Goal: Task Accomplishment & Management: Use online tool/utility

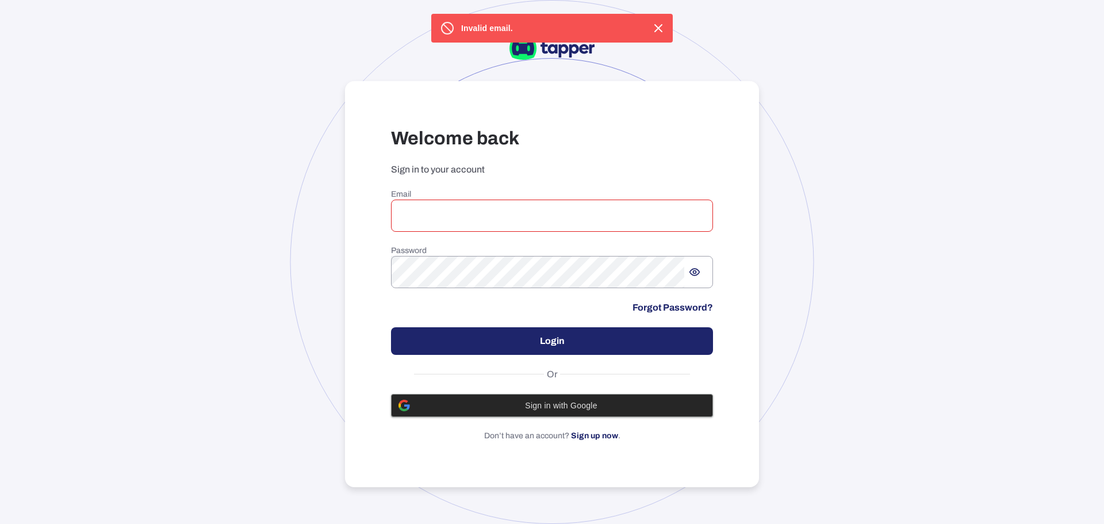
drag, startPoint x: 536, startPoint y: 418, endPoint x: 533, endPoint y: 409, distance: 10.2
click at [536, 418] on div "Email ​ Password ​ Forgot Password? Login Or Sign in with Google Don’t have an …" at bounding box center [552, 315] width 322 height 252
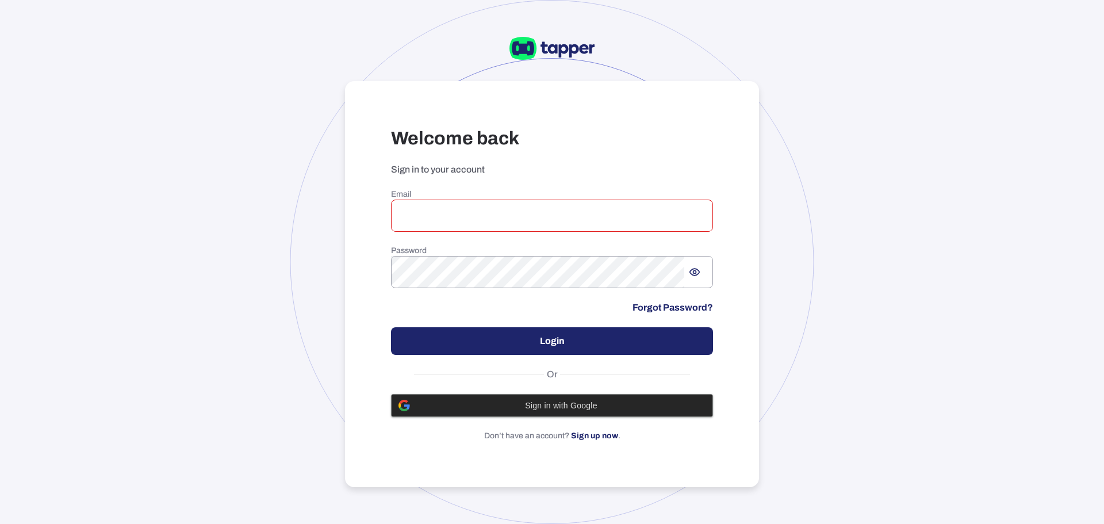
click at [533, 408] on span "Sign in with Google" at bounding box center [561, 405] width 289 height 9
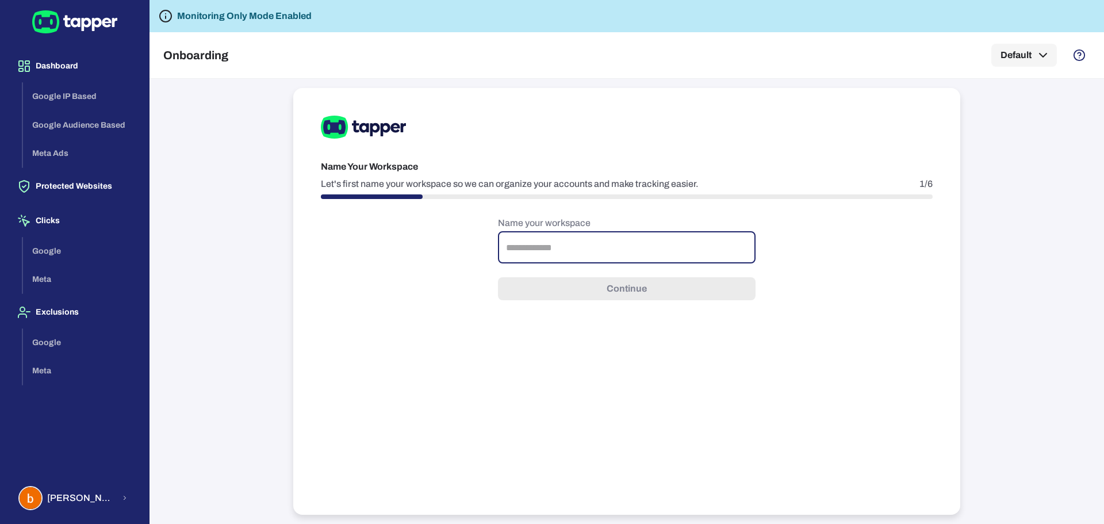
click at [546, 236] on input "text" at bounding box center [626, 247] width 257 height 32
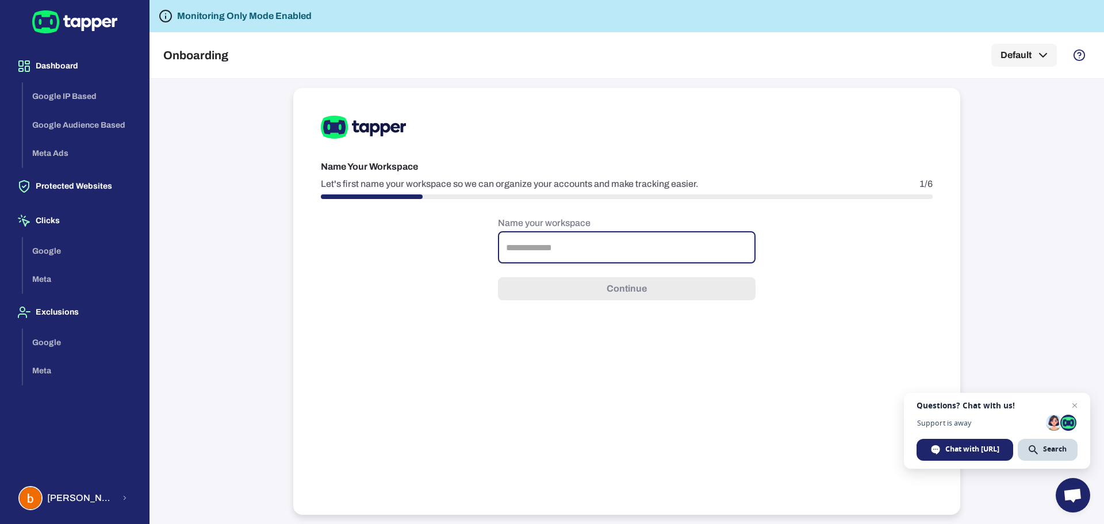
type input "**********"
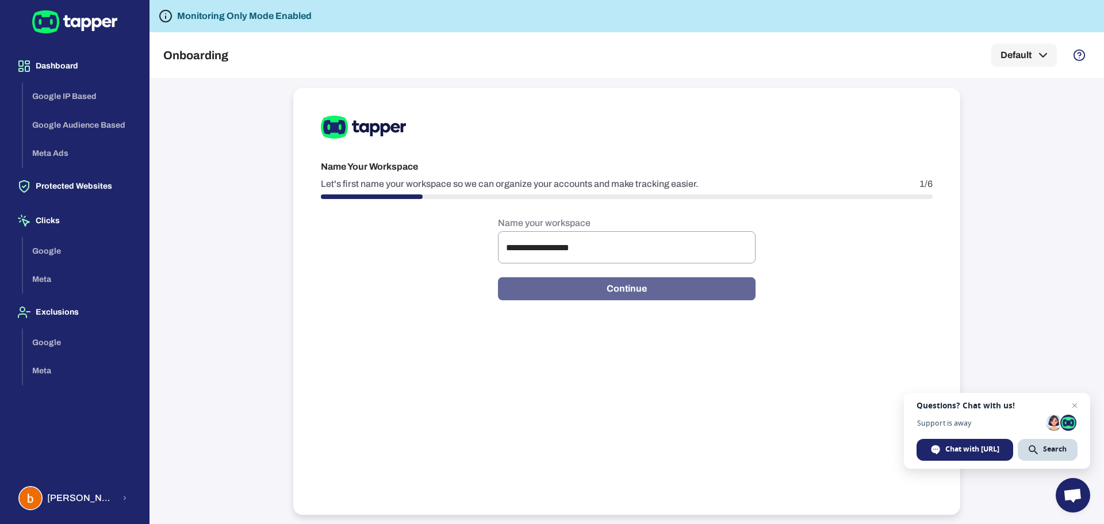
click at [582, 298] on button "Continue" at bounding box center [626, 288] width 257 height 23
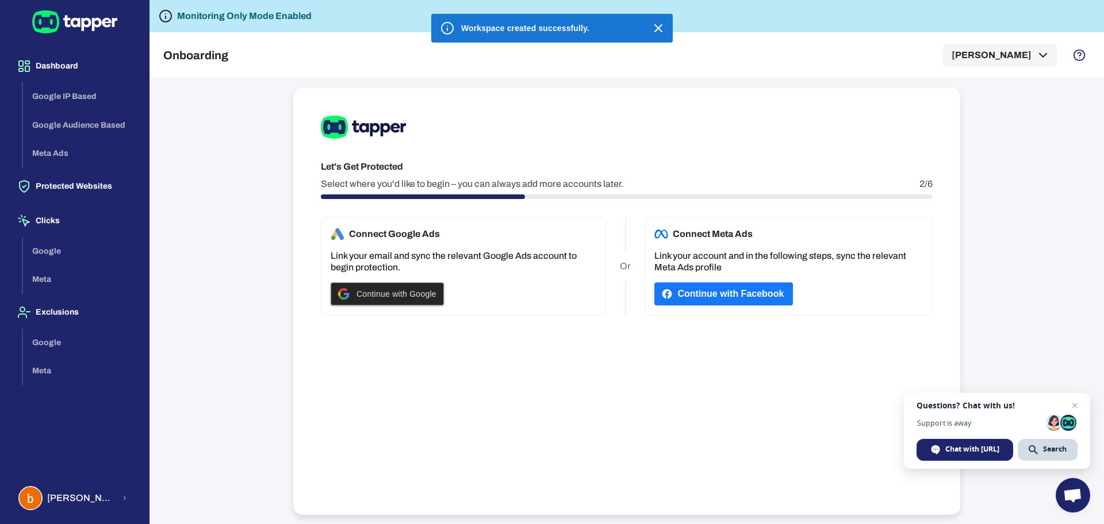
click at [352, 296] on div "Continue with Google" at bounding box center [387, 294] width 98 height 22
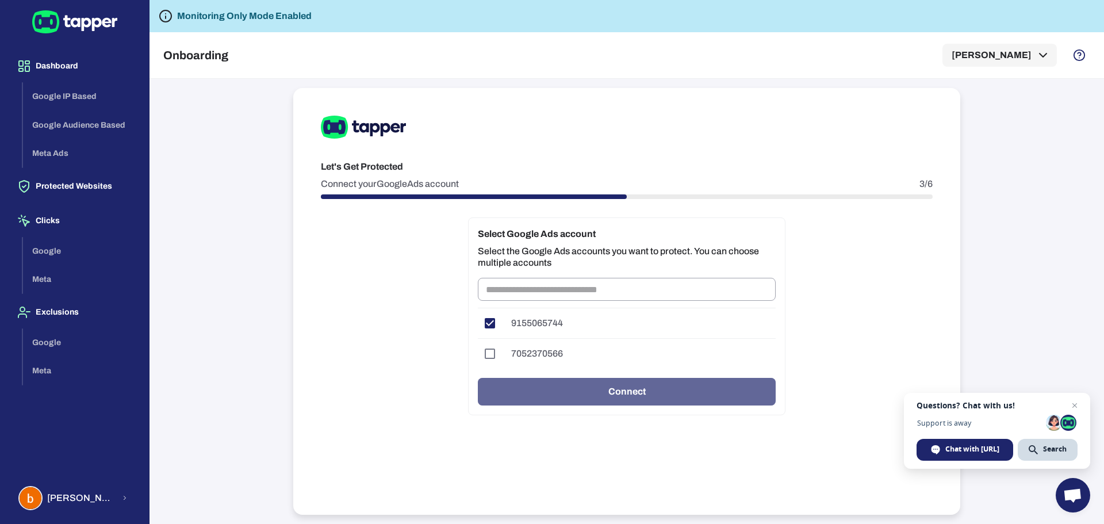
click at [596, 393] on button "Connect" at bounding box center [627, 392] width 298 height 28
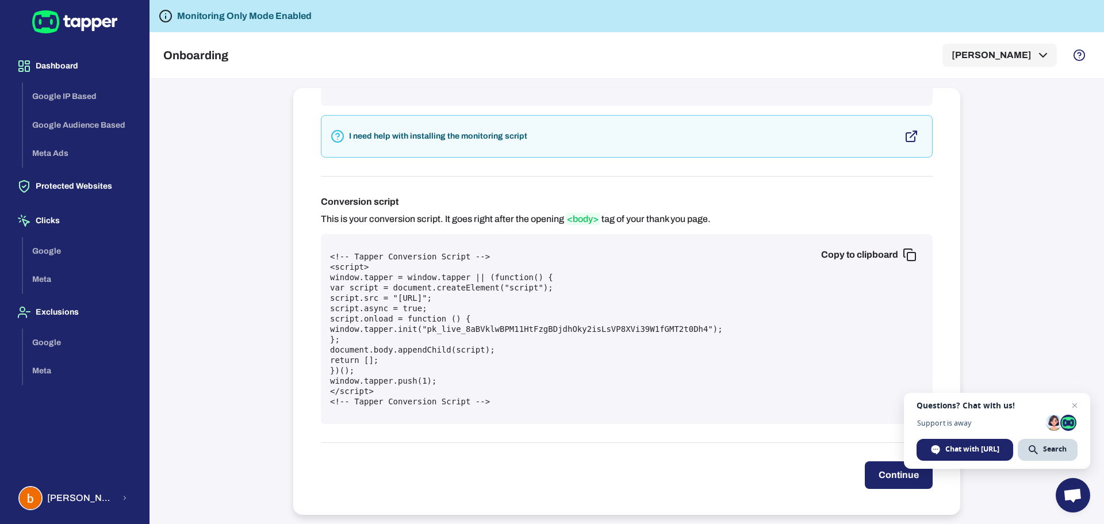
scroll to position [332, 0]
drag, startPoint x: 883, startPoint y: 473, endPoint x: 667, endPoint y: 470, distance: 216.1
click at [671, 474] on div "Continue" at bounding box center [627, 473] width 612 height 28
click at [864, 496] on div "Integrate Monitoring and Conversion Script Install the monitoring and conversio…" at bounding box center [626, 301] width 667 height 426
click at [872, 484] on button "Continue" at bounding box center [898, 473] width 68 height 28
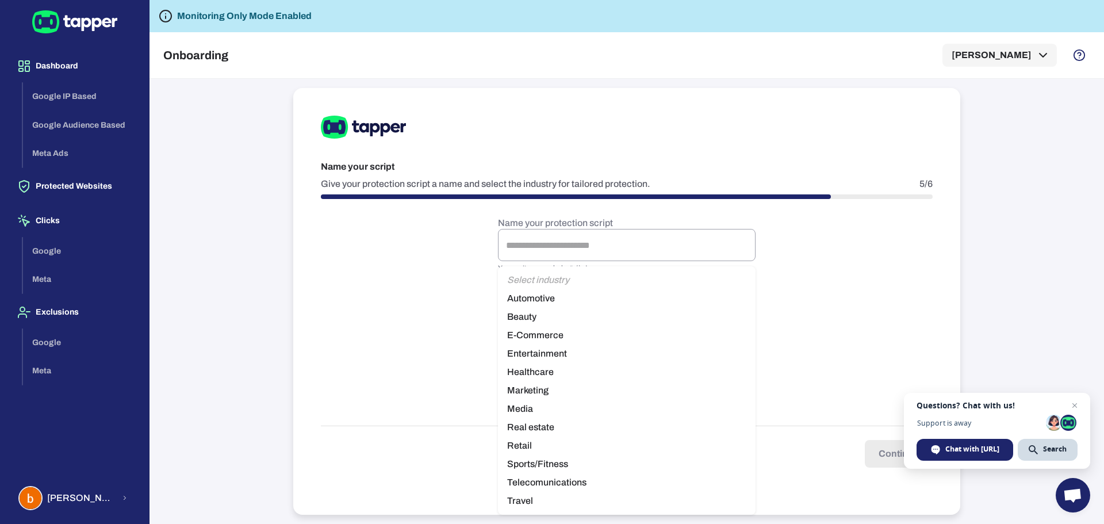
click at [590, 307] on body "Dashboard Google IP Based Google Audience Based Meta Ads Protected Websites Cli…" at bounding box center [552, 262] width 1104 height 524
click at [557, 338] on li "E-Commerce" at bounding box center [626, 335] width 257 height 18
type input "*********"
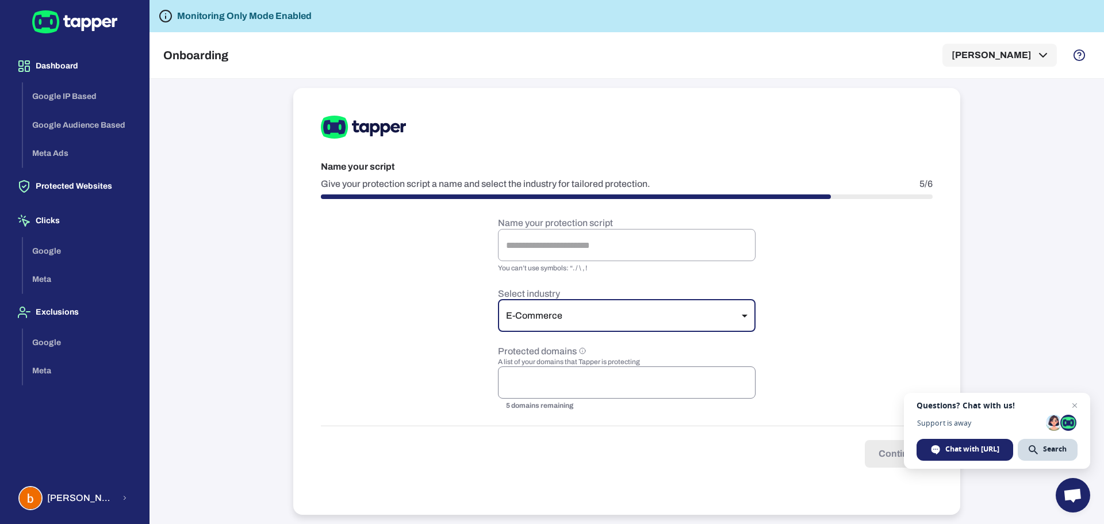
click at [547, 378] on input "text" at bounding box center [626, 382] width 247 height 22
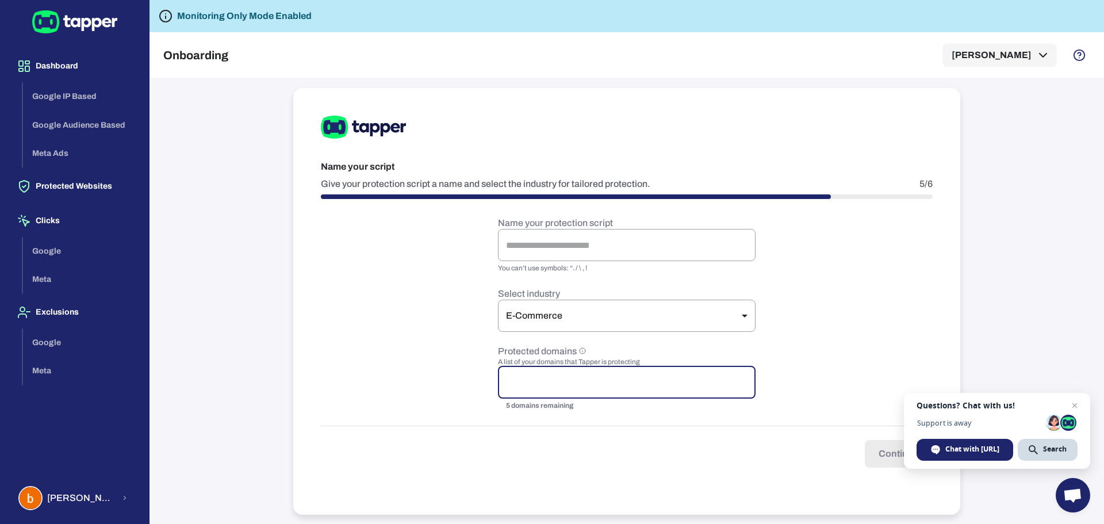
paste input "**********"
drag, startPoint x: 593, startPoint y: 382, endPoint x: 701, endPoint y: 389, distance: 108.3
click at [701, 389] on input "**********" at bounding box center [626, 382] width 247 height 22
type input "**********"
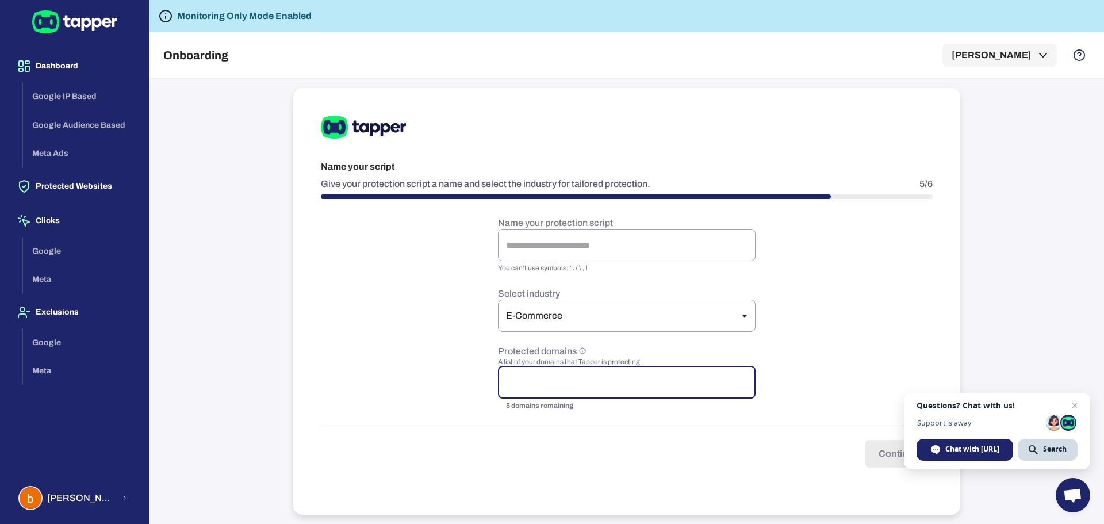
scroll to position [0, 0]
click at [797, 379] on form "Name your protection script ​ You can’t use symbols: “. / \ , ! Select industry…" at bounding box center [627, 342] width 612 height 250
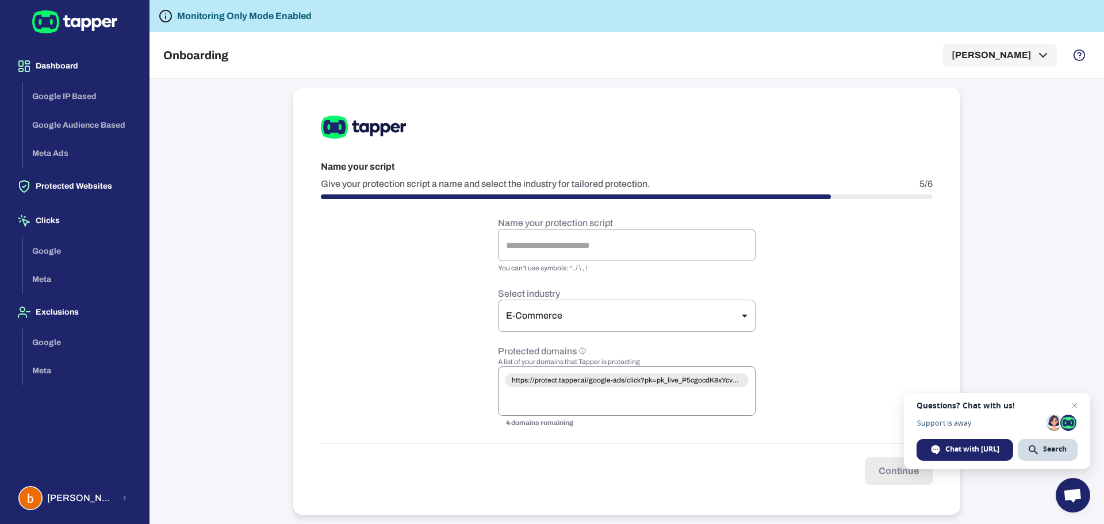
click at [652, 386] on div "https://protect.tapper.ai/google-ads/click?pk=pk_live_P5cgocdK8xYcvJ3RYNmtIcbwb…" at bounding box center [627, 380] width 244 height 14
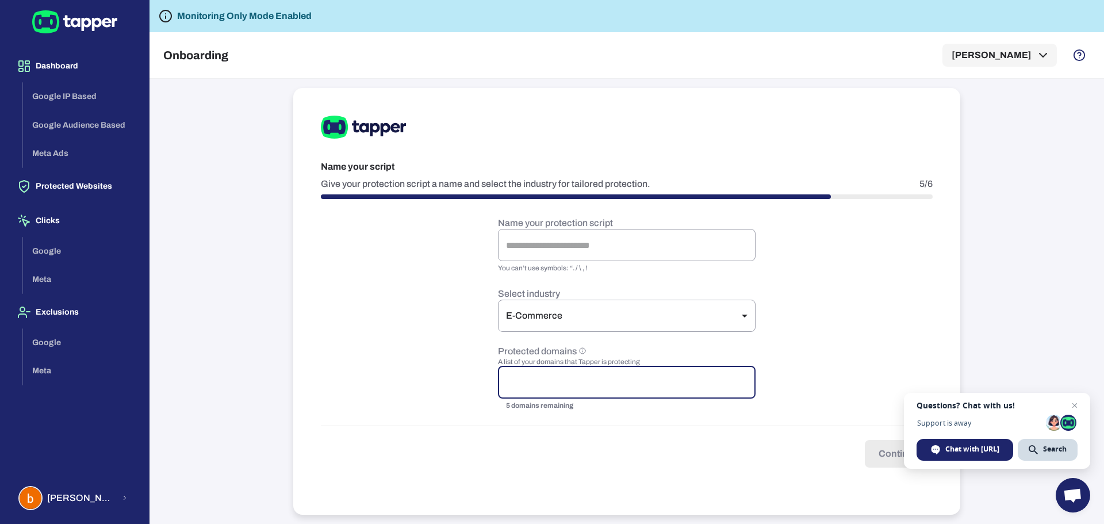
paste input "**********"
type input "**********"
click at [624, 420] on form "Name your protection script ​ You can’t use symbols: “. / \ , ! Select industry…" at bounding box center [627, 342] width 612 height 250
click at [651, 376] on input "text" at bounding box center [670, 382] width 136 height 22
paste input "**********"
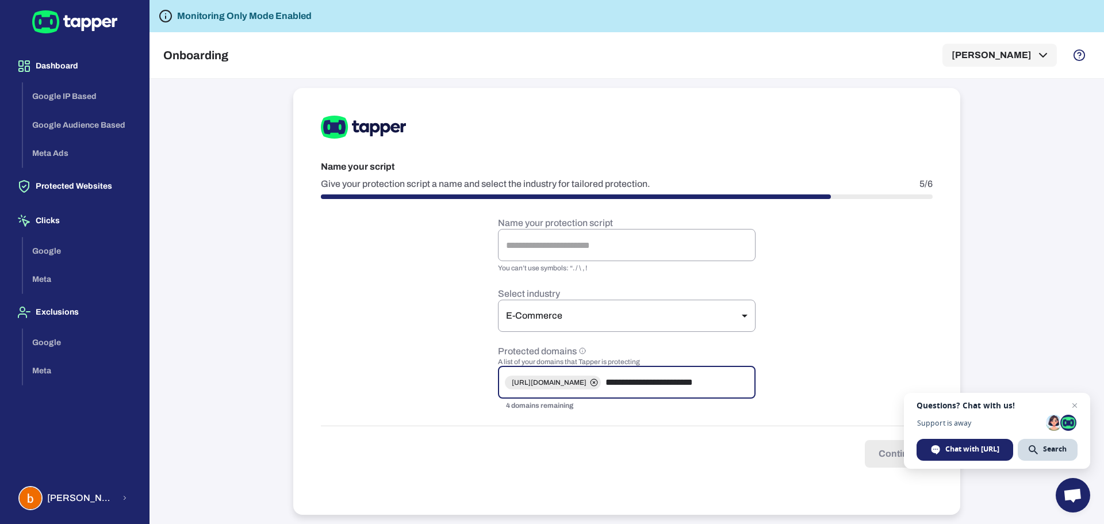
type input "**********"
click at [682, 417] on form "Name your protection script ​ You can’t use symbols: “. / \ , ! Select industry…" at bounding box center [627, 342] width 612 height 250
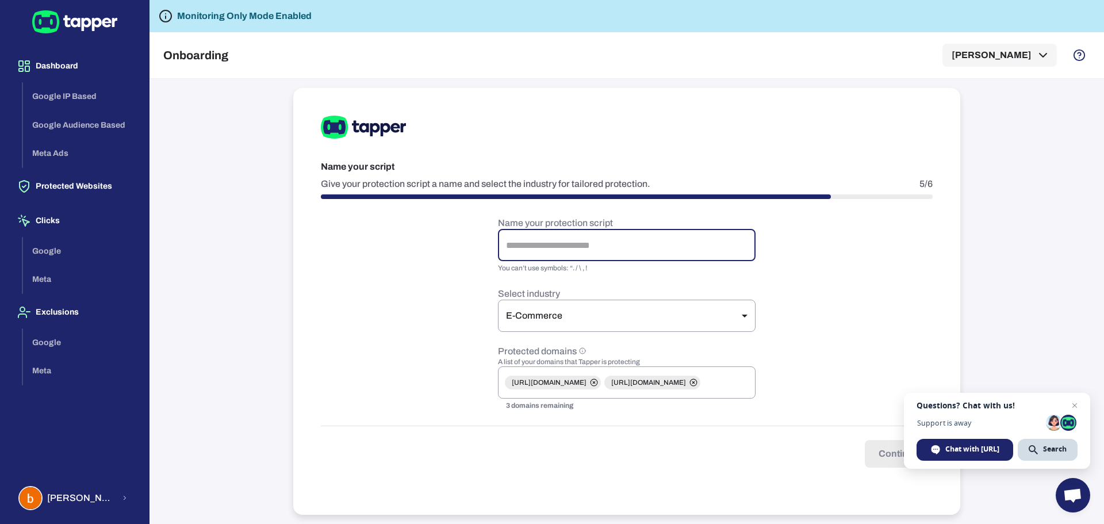
click at [586, 241] on input "text" at bounding box center [626, 245] width 257 height 32
type input "**"
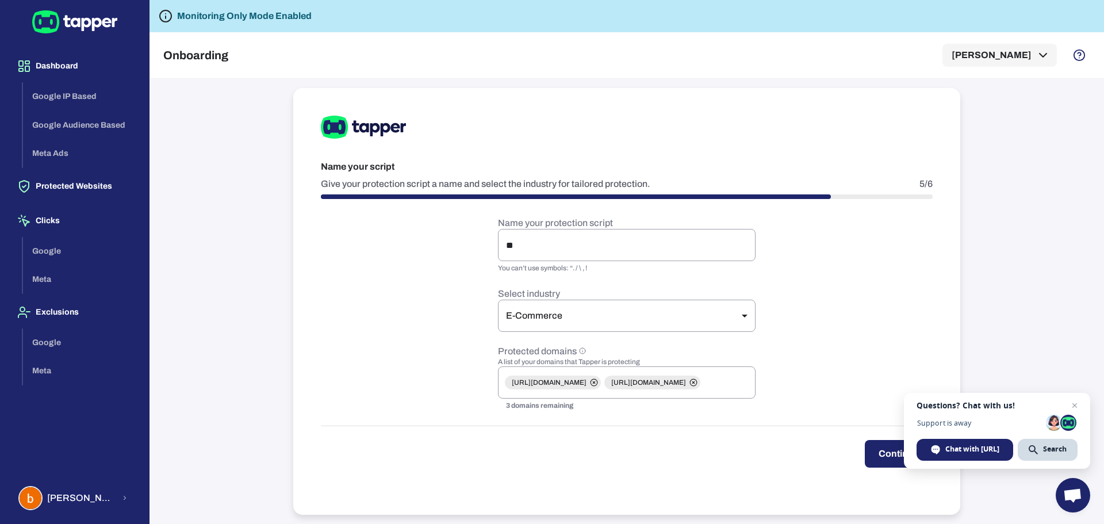
click at [650, 212] on div "Name your script Give your protection script a name and select the industry for…" at bounding box center [626, 301] width 667 height 426
click at [878, 455] on button "Continue" at bounding box center [898, 454] width 68 height 28
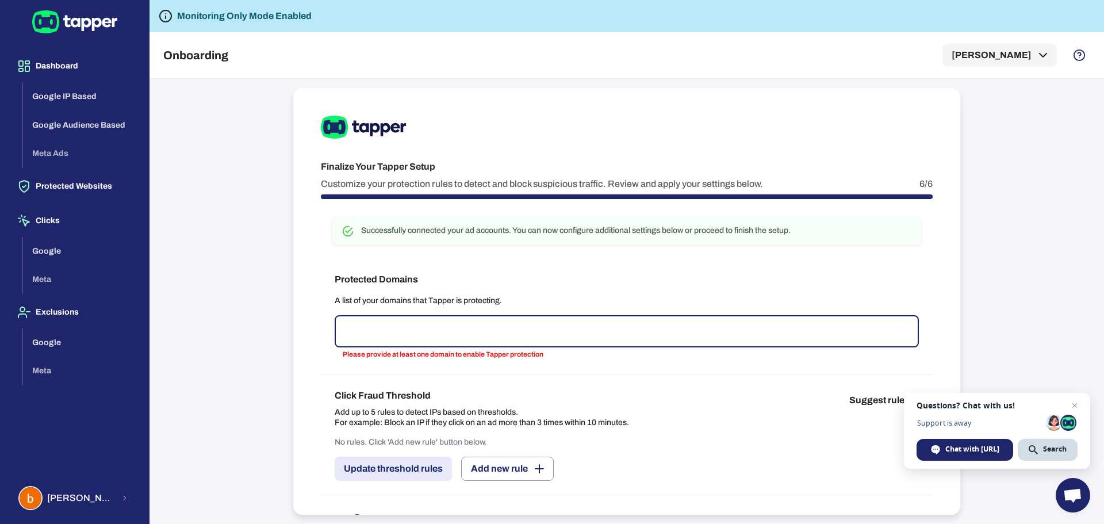
click at [624, 340] on input "text" at bounding box center [627, 331] width 574 height 22
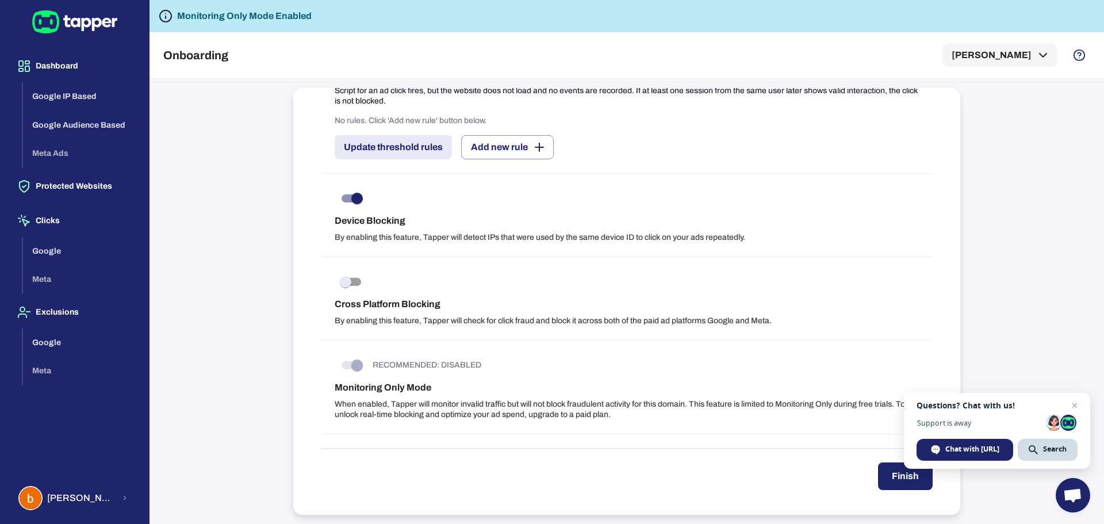
scroll to position [914, 0]
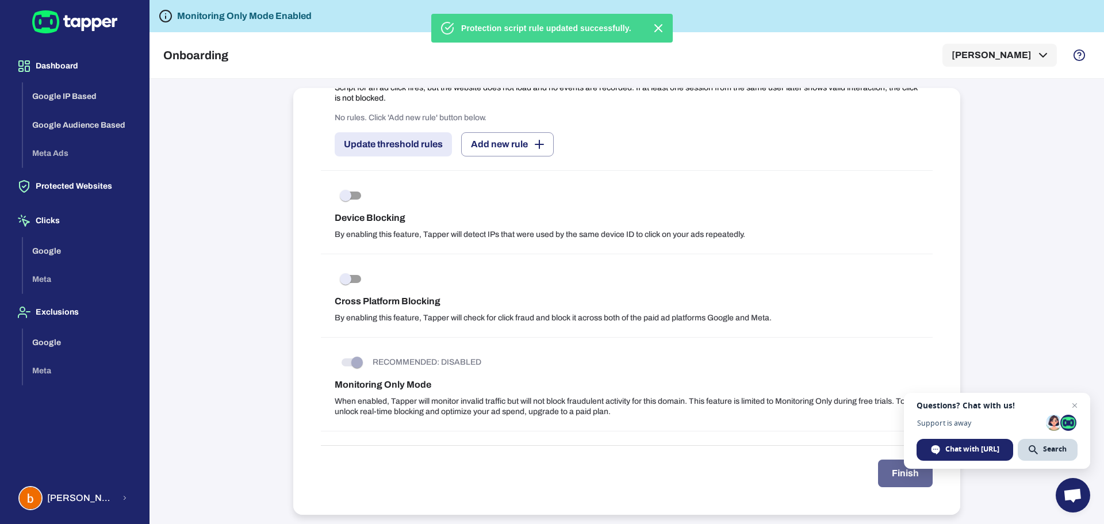
click at [879, 470] on button "Finish" at bounding box center [905, 473] width 55 height 28
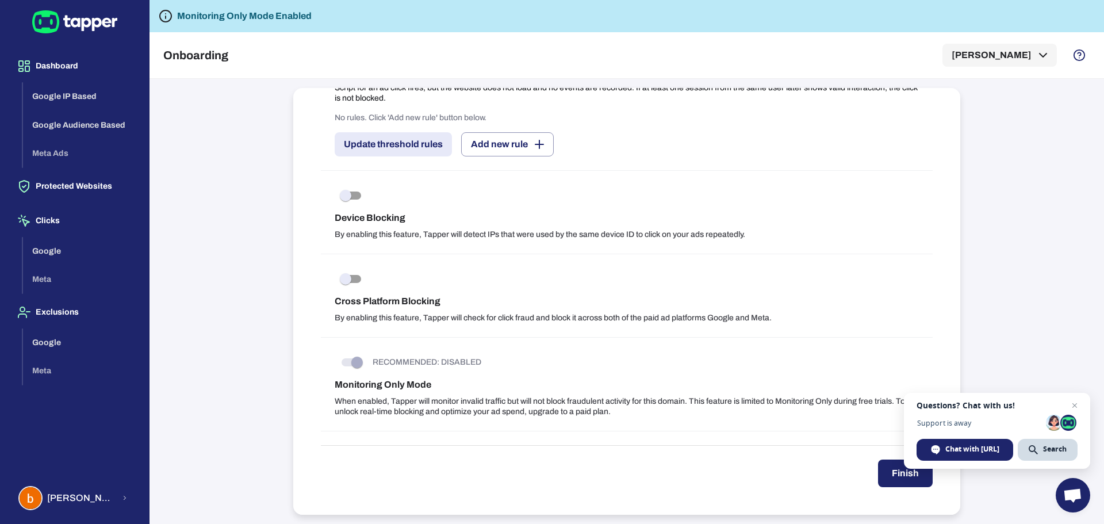
scroll to position [0, 0]
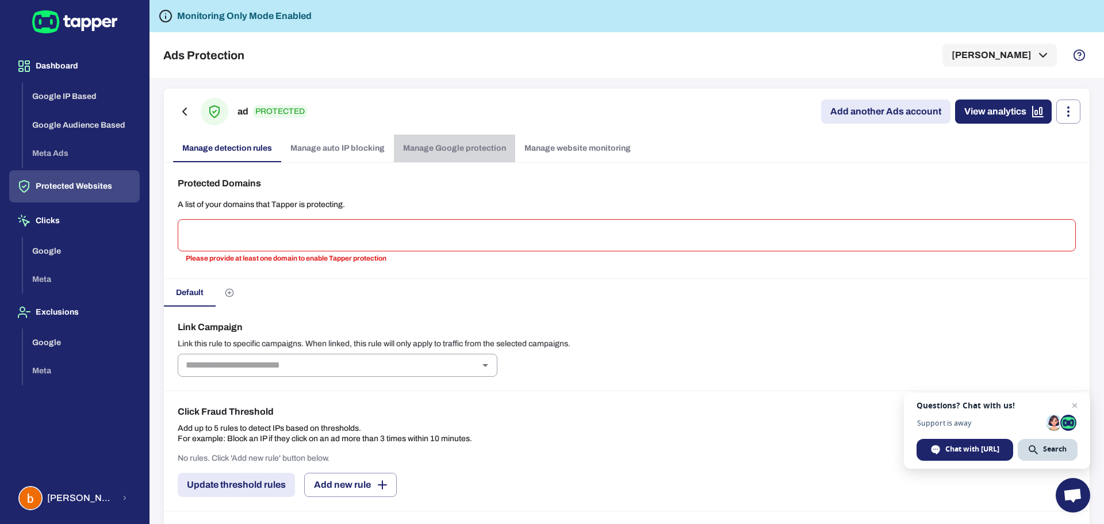
click at [436, 152] on link "Manage Google protection" at bounding box center [454, 148] width 121 height 28
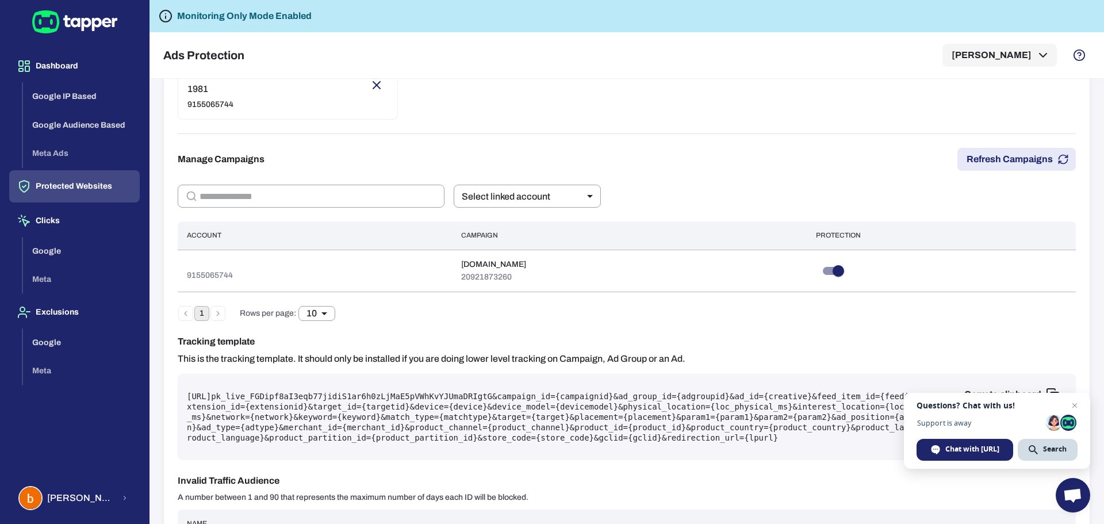
scroll to position [230, 0]
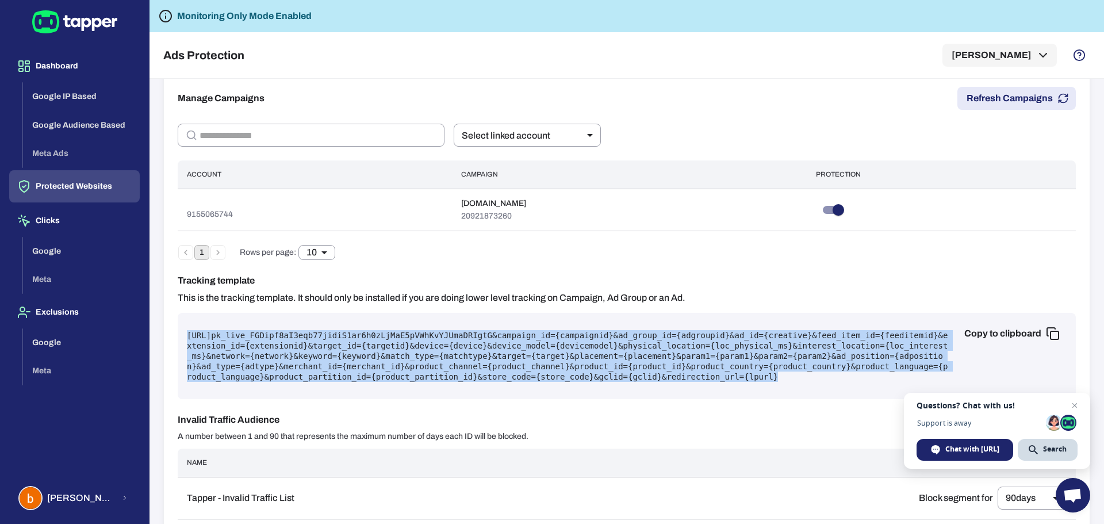
drag, startPoint x: 693, startPoint y: 385, endPoint x: 184, endPoint y: 337, distance: 511.5
click at [184, 337] on div "Copy to clipboard https://protect.tapper.ai/google-ads/click?pk= pk_live_FGDipf…" at bounding box center [627, 356] width 898 height 86
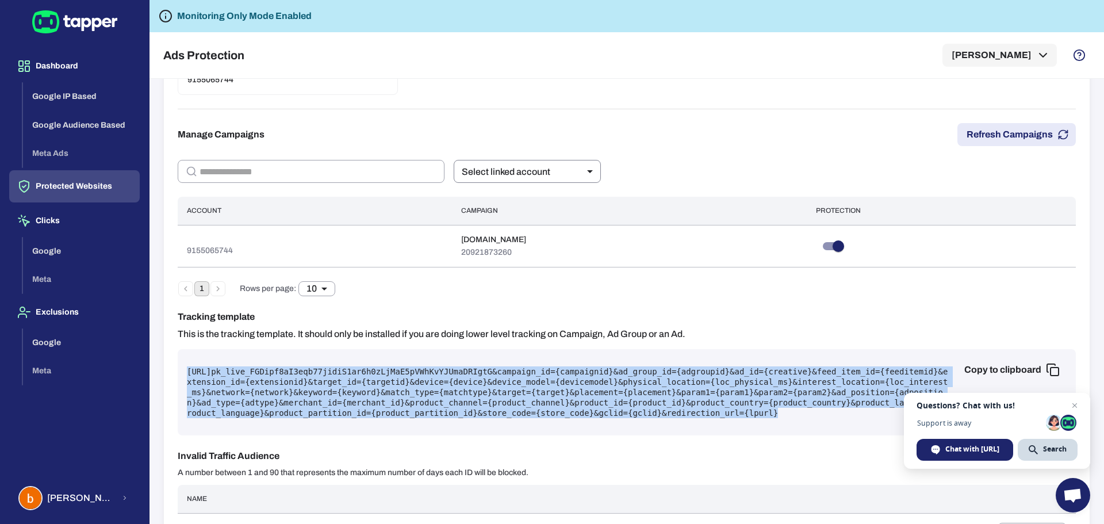
scroll to position [191, 0]
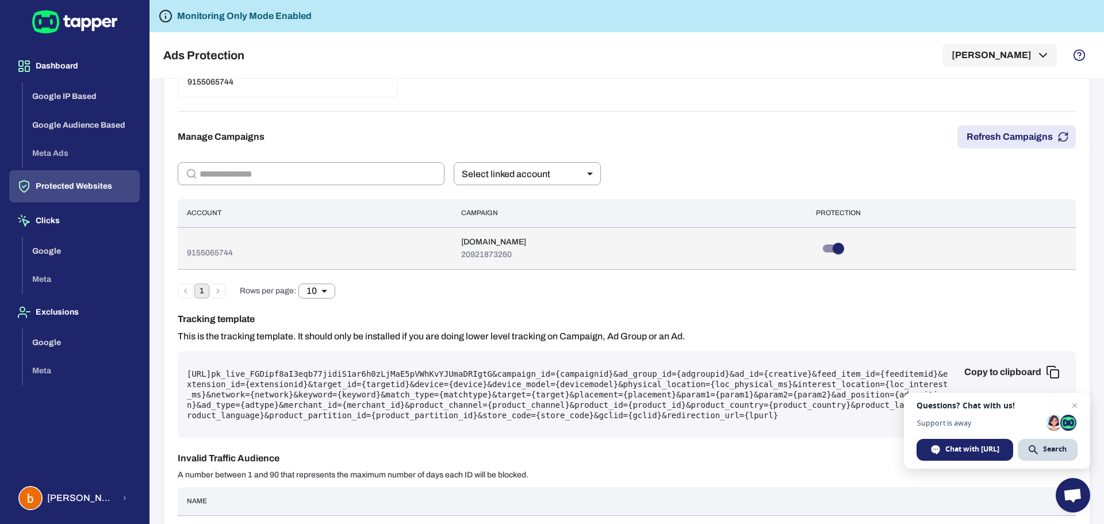
click at [450, 248] on td "9155065744" at bounding box center [315, 248] width 274 height 42
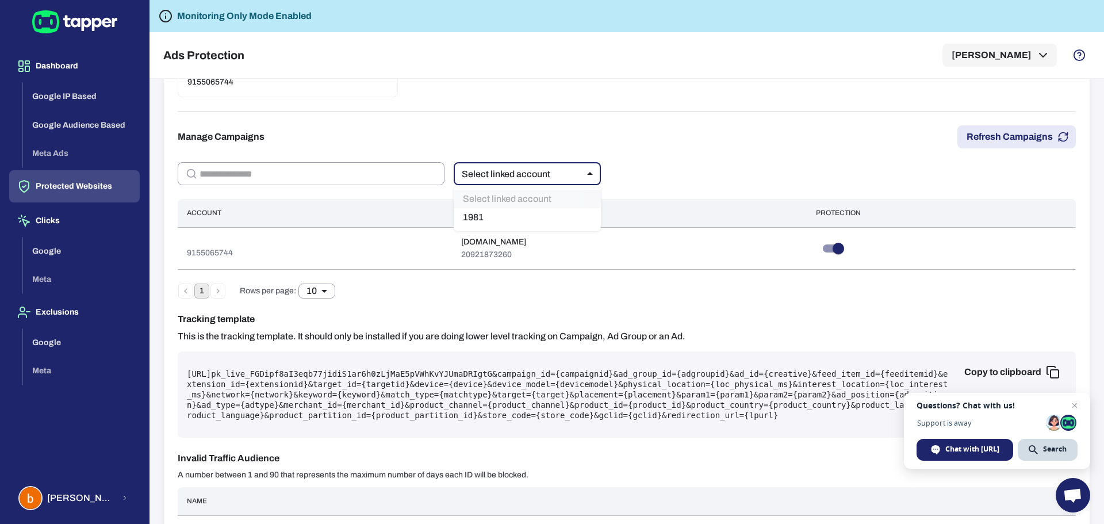
click at [534, 174] on body "Dashboard Google IP Based Google Audience Based Meta Ads Protected Websites Cli…" at bounding box center [552, 262] width 1104 height 524
click at [534, 174] on div at bounding box center [552, 262] width 1104 height 524
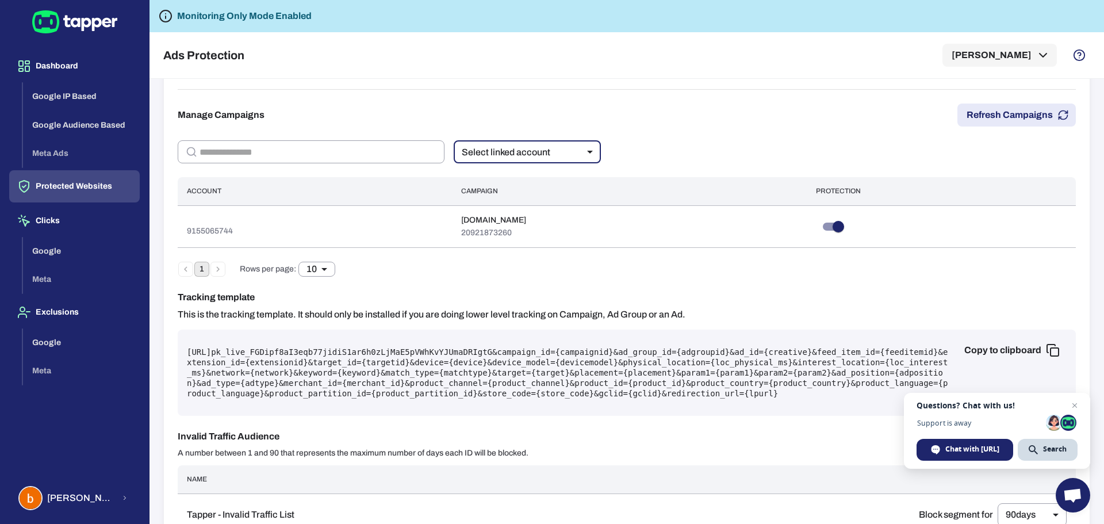
scroll to position [249, 0]
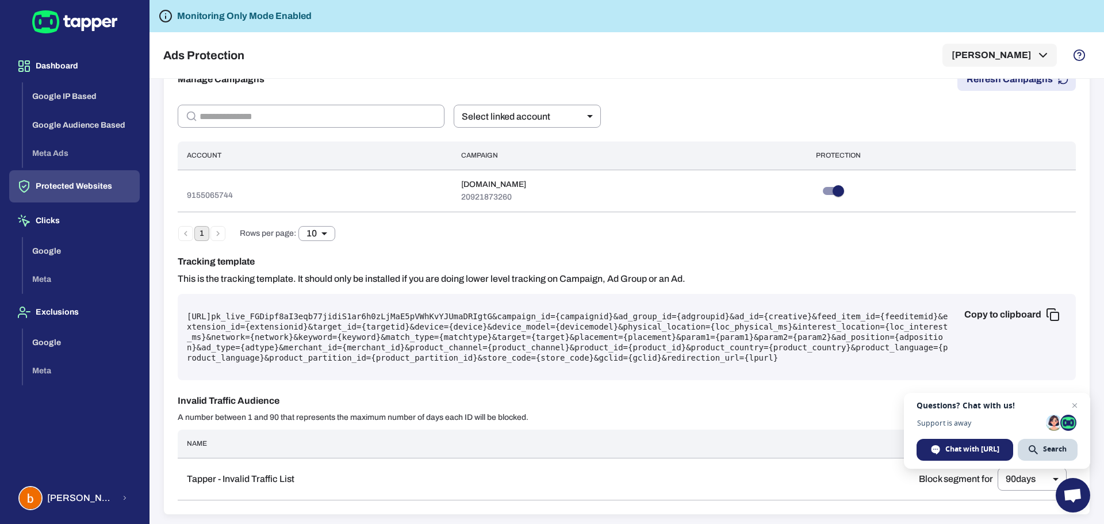
click at [708, 361] on pre "https://protect.tapper.ai/google-ads/click?pk= pk_live_FGDipf8aI3eqb77jidiS1ar6…" at bounding box center [626, 337] width 879 height 52
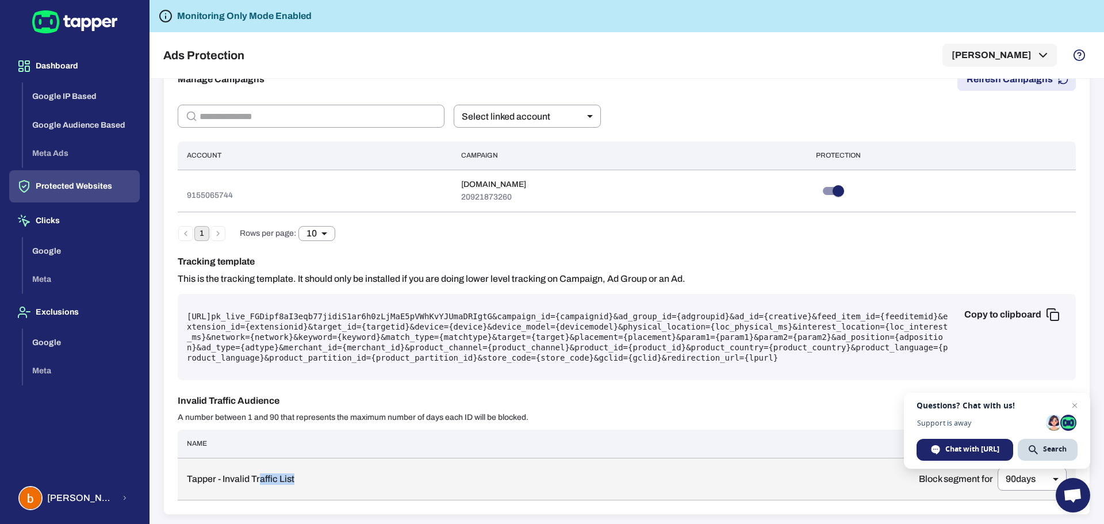
drag, startPoint x: 258, startPoint y: 477, endPoint x: 453, endPoint y: 468, distance: 195.6
click at [453, 468] on td "Tapper - Invalid Traffic List" at bounding box center [544, 479] width 732 height 42
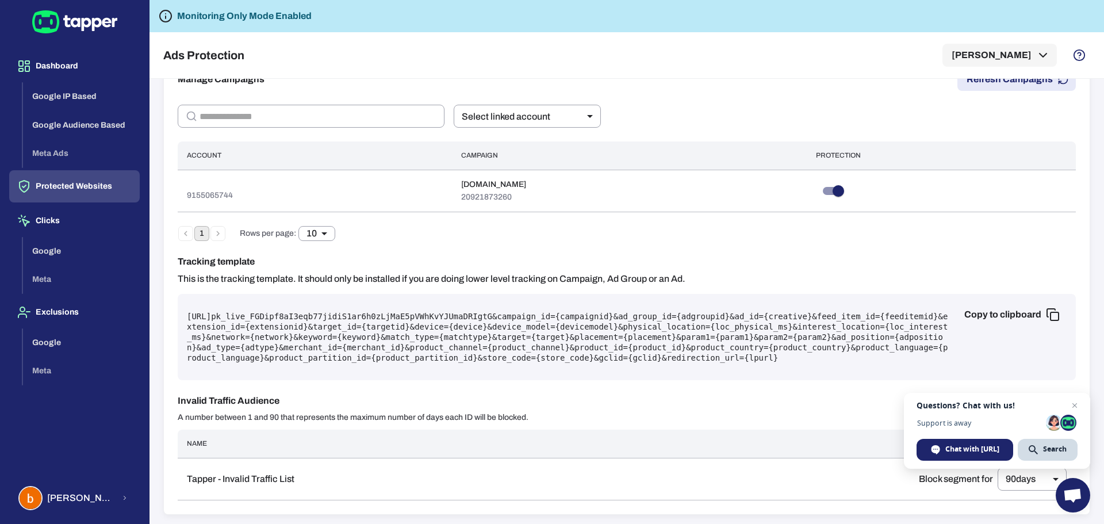
click at [655, 421] on div "Invalid Traffic Audience A number between 1 and 90 that represents the maximum …" at bounding box center [627, 408] width 898 height 29
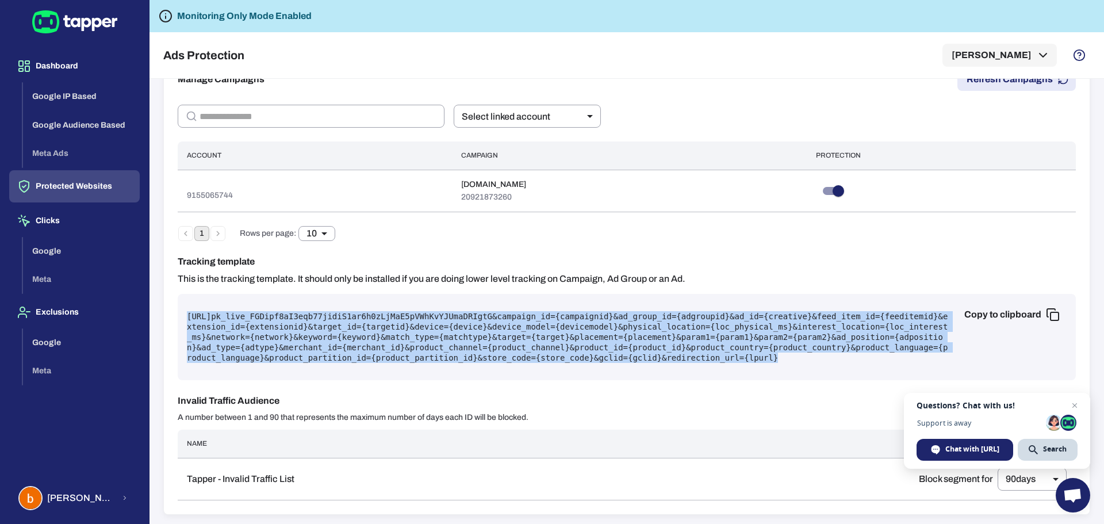
drag, startPoint x: 187, startPoint y: 316, endPoint x: 712, endPoint y: 363, distance: 526.9
click at [712, 363] on div "Copy to clipboard https://protect.tapper.ai/google-ads/click?pk= pk_live_FGDipf…" at bounding box center [627, 337] width 898 height 86
copy pre "https://protect.tapper.ai/google-ads/click?pk= pk_live_FGDipf8aI3eqb77jidiS1ar6…"
